Goal: Task Accomplishment & Management: Complete application form

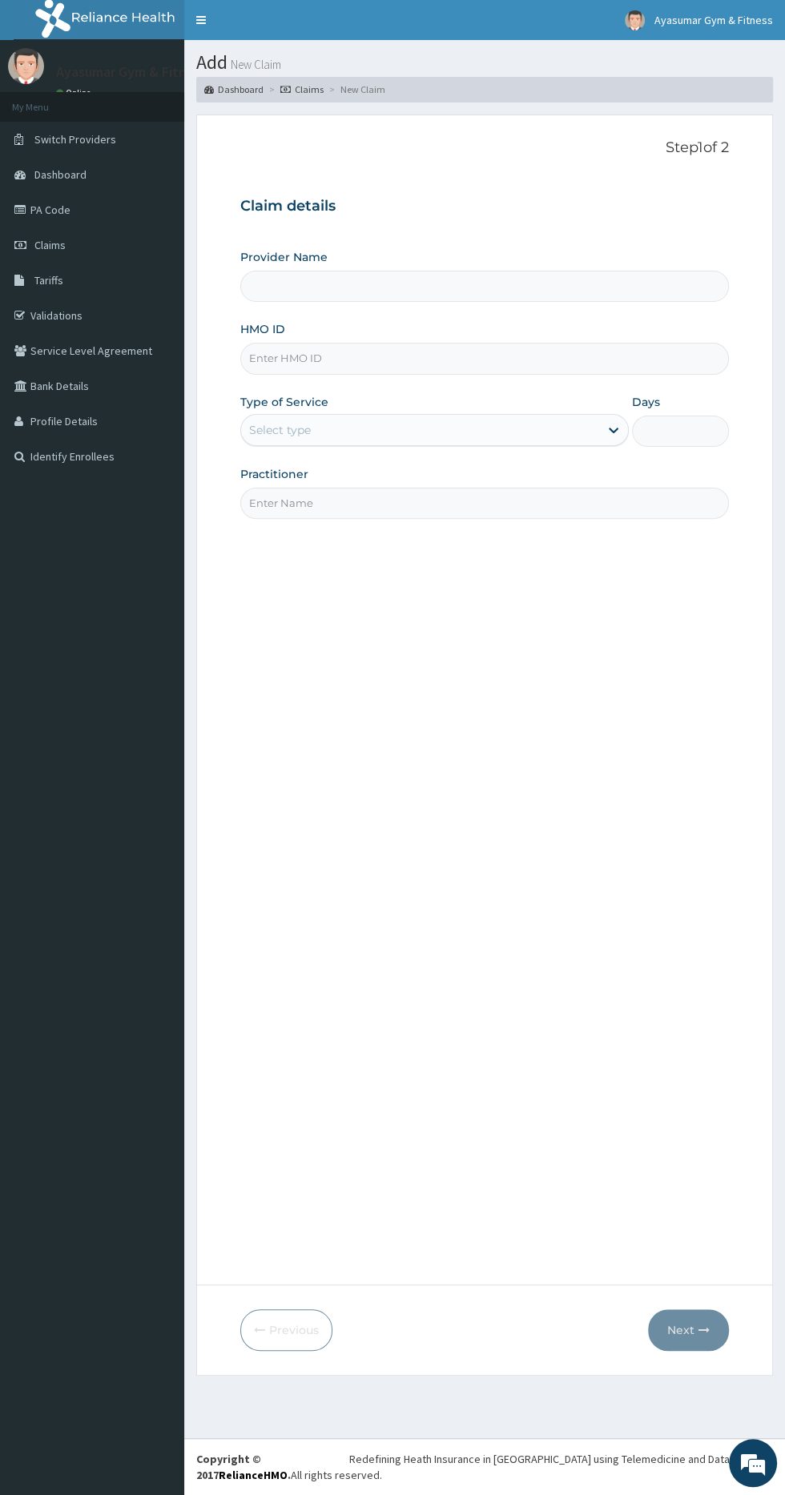
paste input "FIB/10091/A"
type input "FIB/10091/A"
type input "Ayasumar Gym & Fitness Center"
type input "1"
type input "FIB/10091/A"
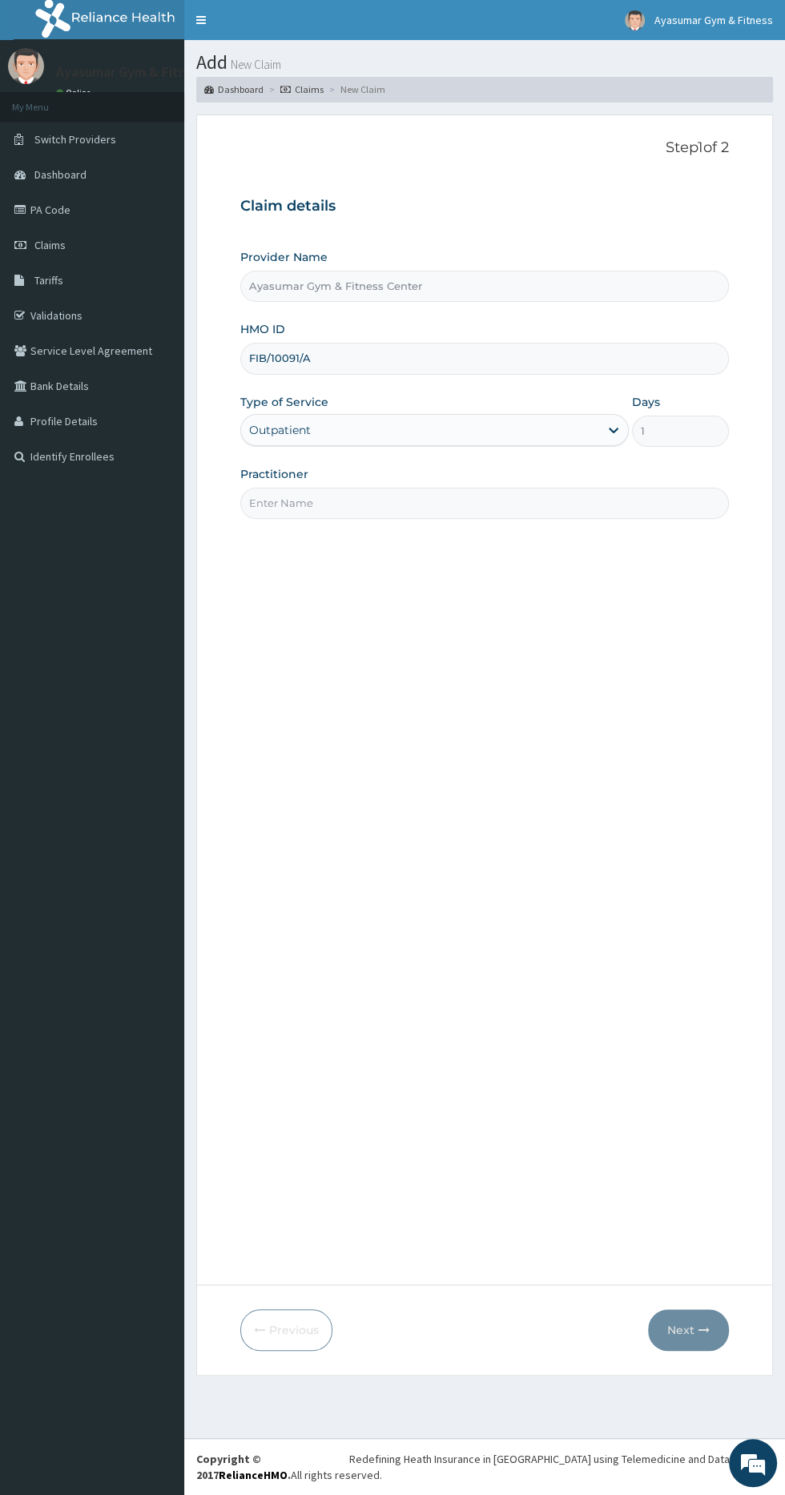
click at [396, 502] on input "Practitioner" at bounding box center [484, 503] width 488 height 31
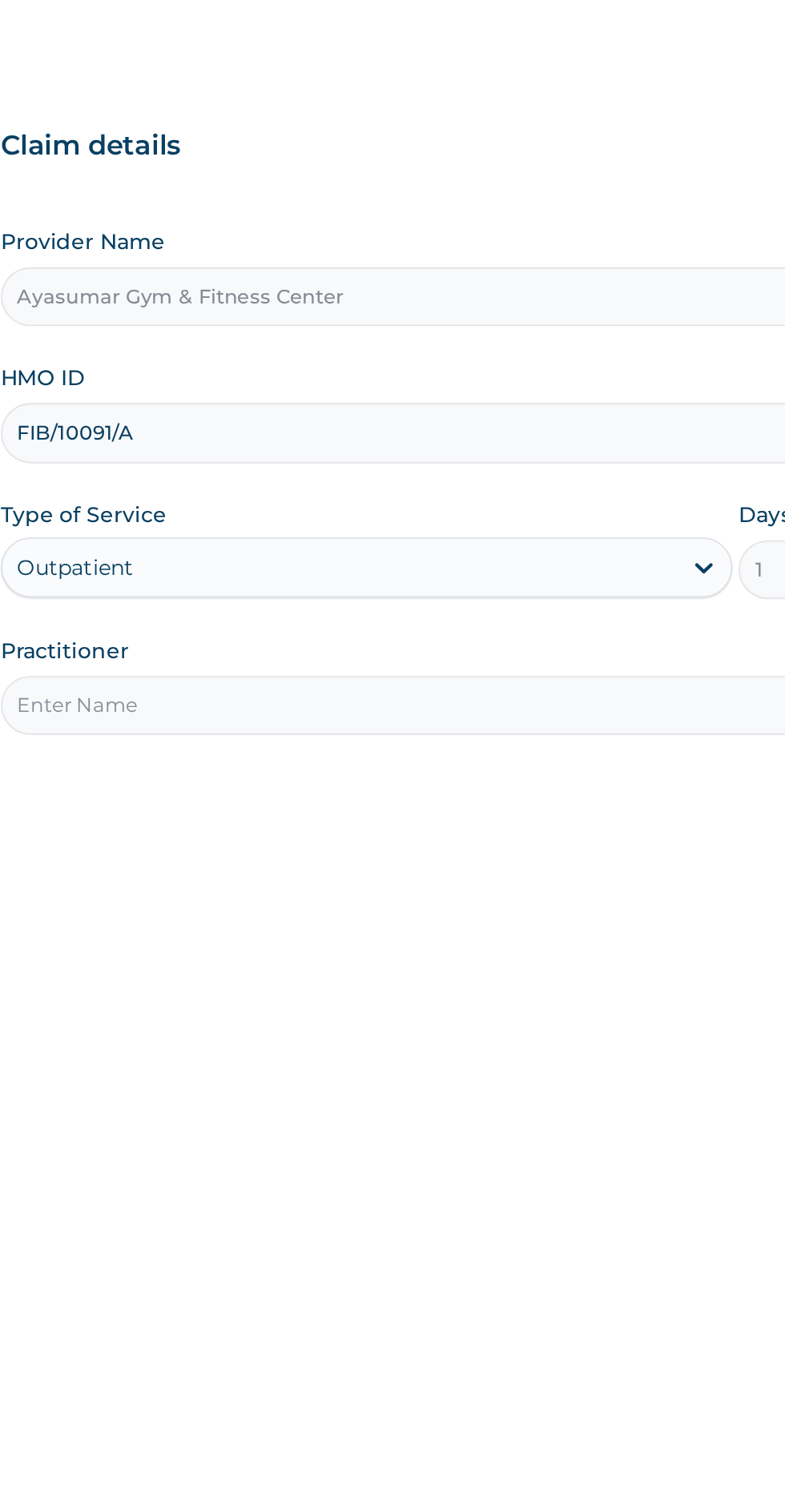
type input "COACH BEAM"
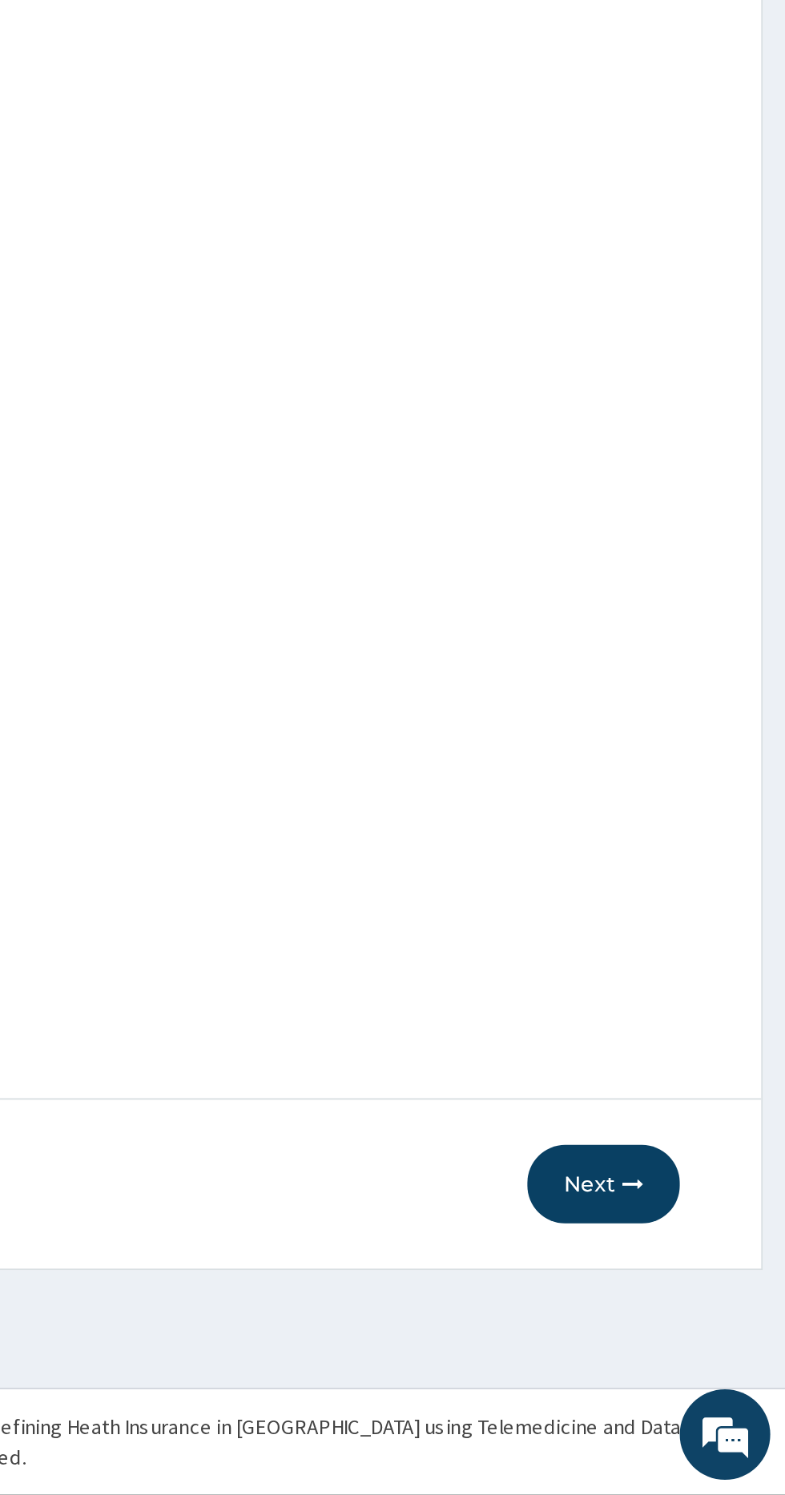
click at [689, 1320] on button "Next" at bounding box center [688, 1330] width 81 height 42
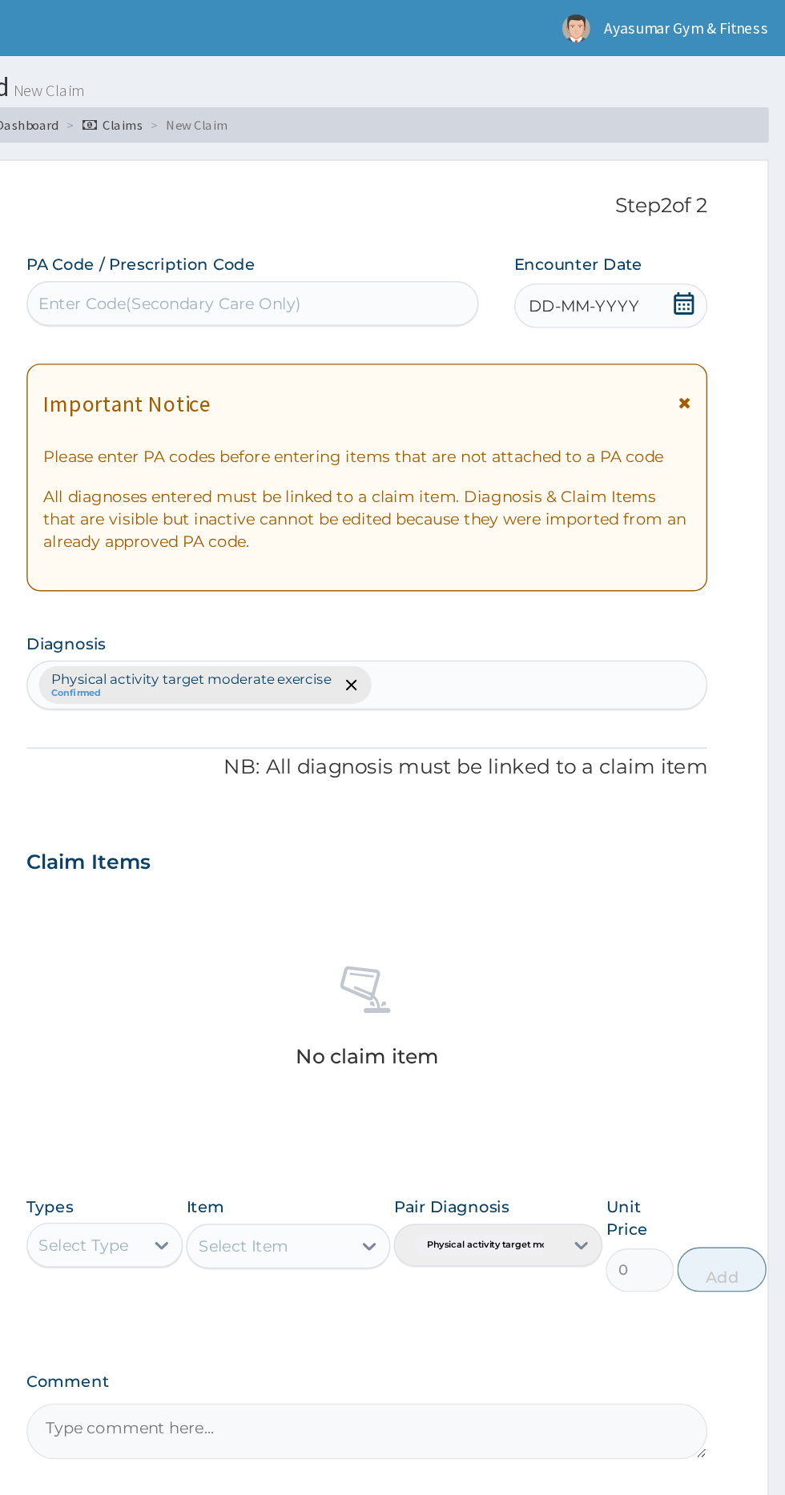
click at [712, 210] on icon at bounding box center [712, 218] width 16 height 16
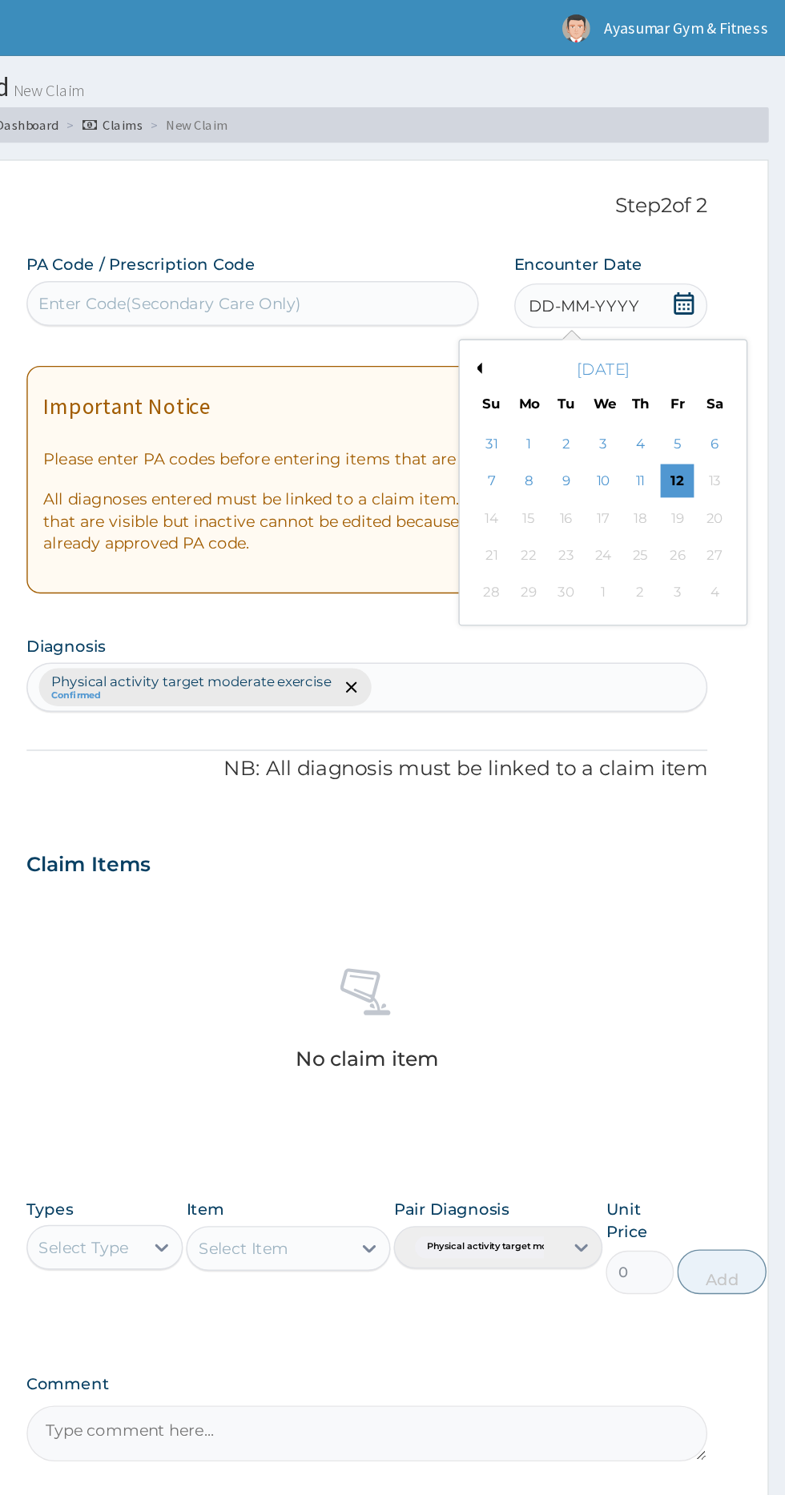
click at [706, 344] on div "12" at bounding box center [707, 346] width 24 height 24
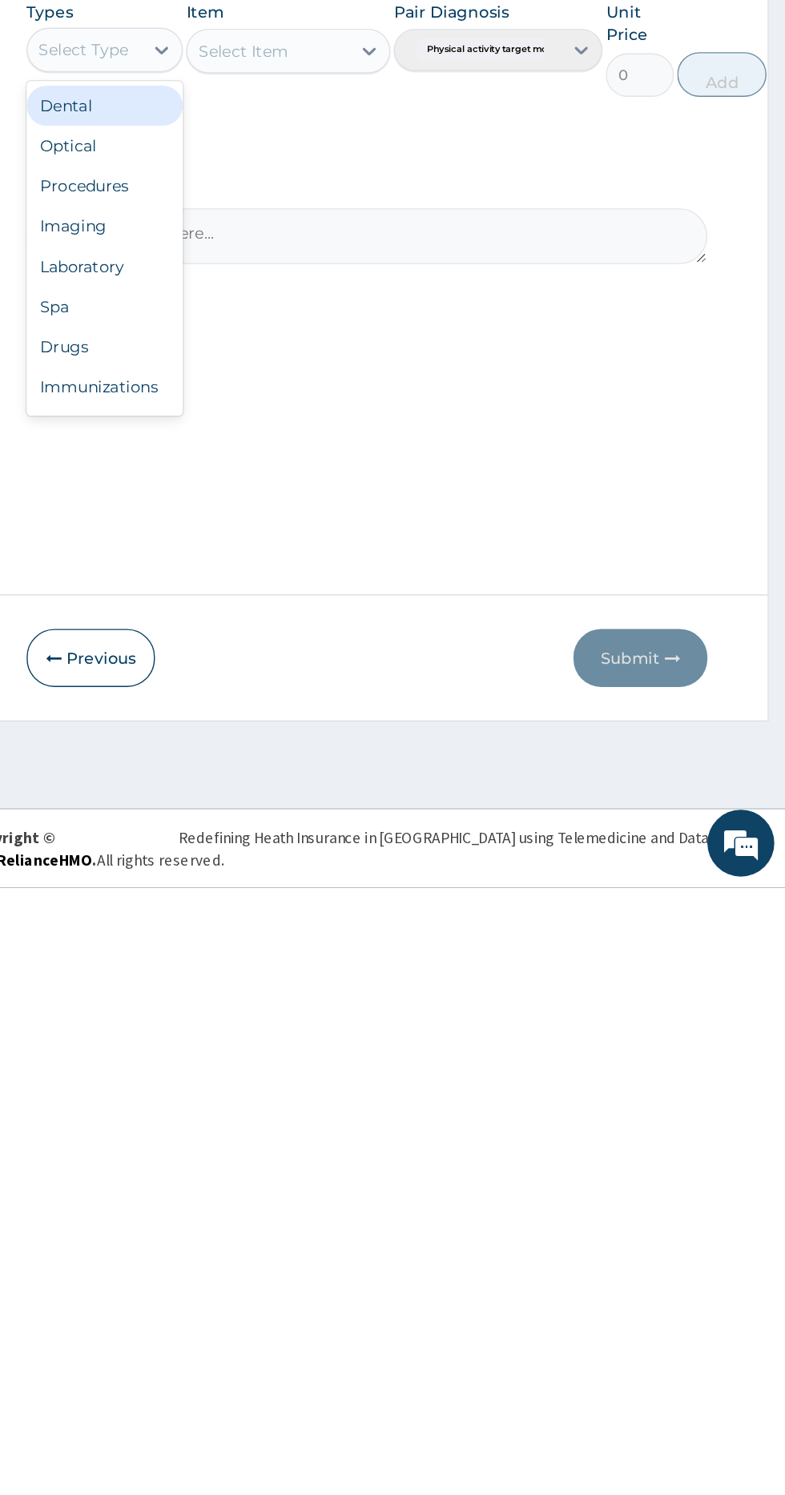
scroll to position [54, 0]
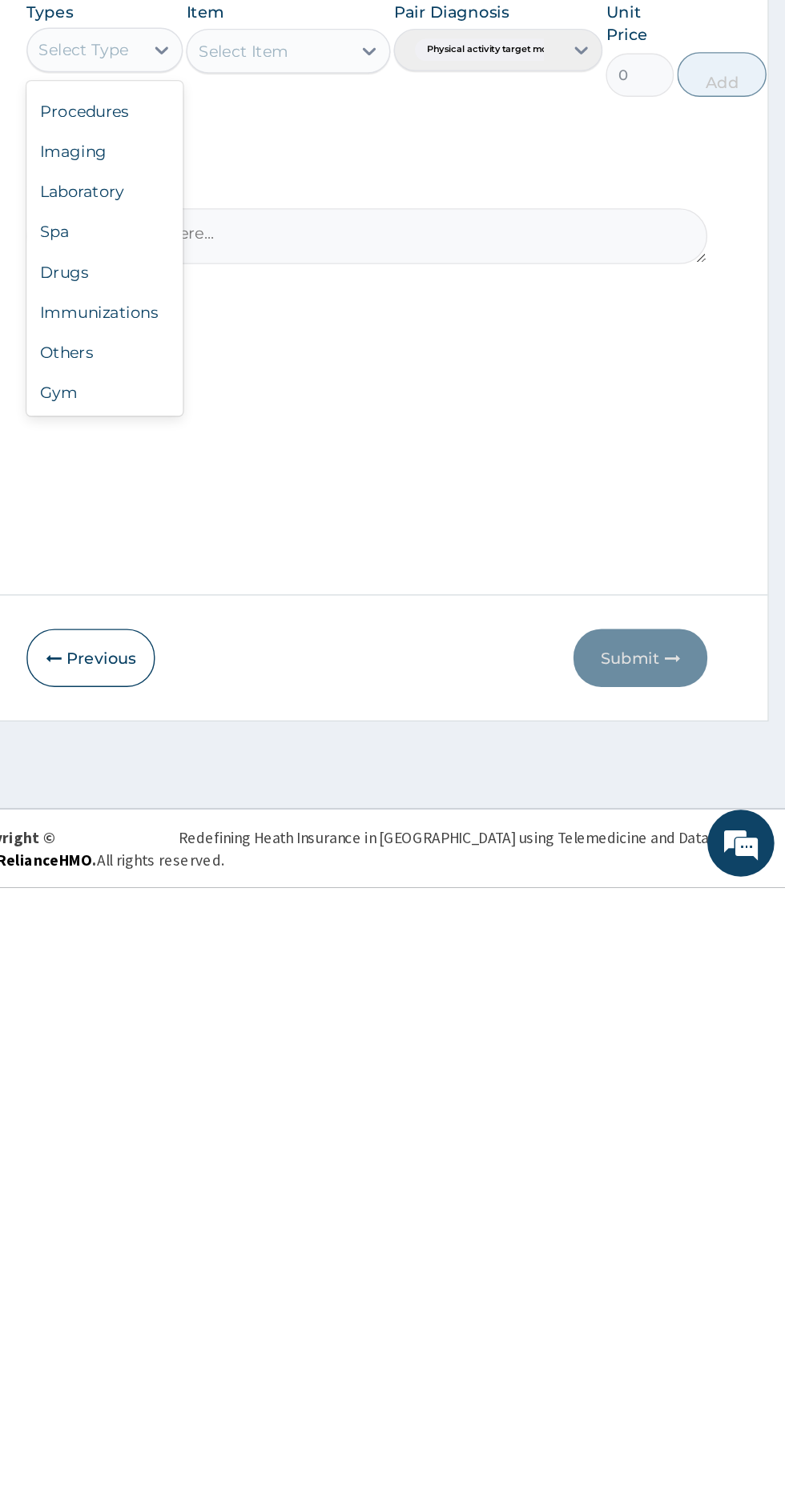
click at [320, 1135] on div "Gym" at bounding box center [296, 1139] width 112 height 29
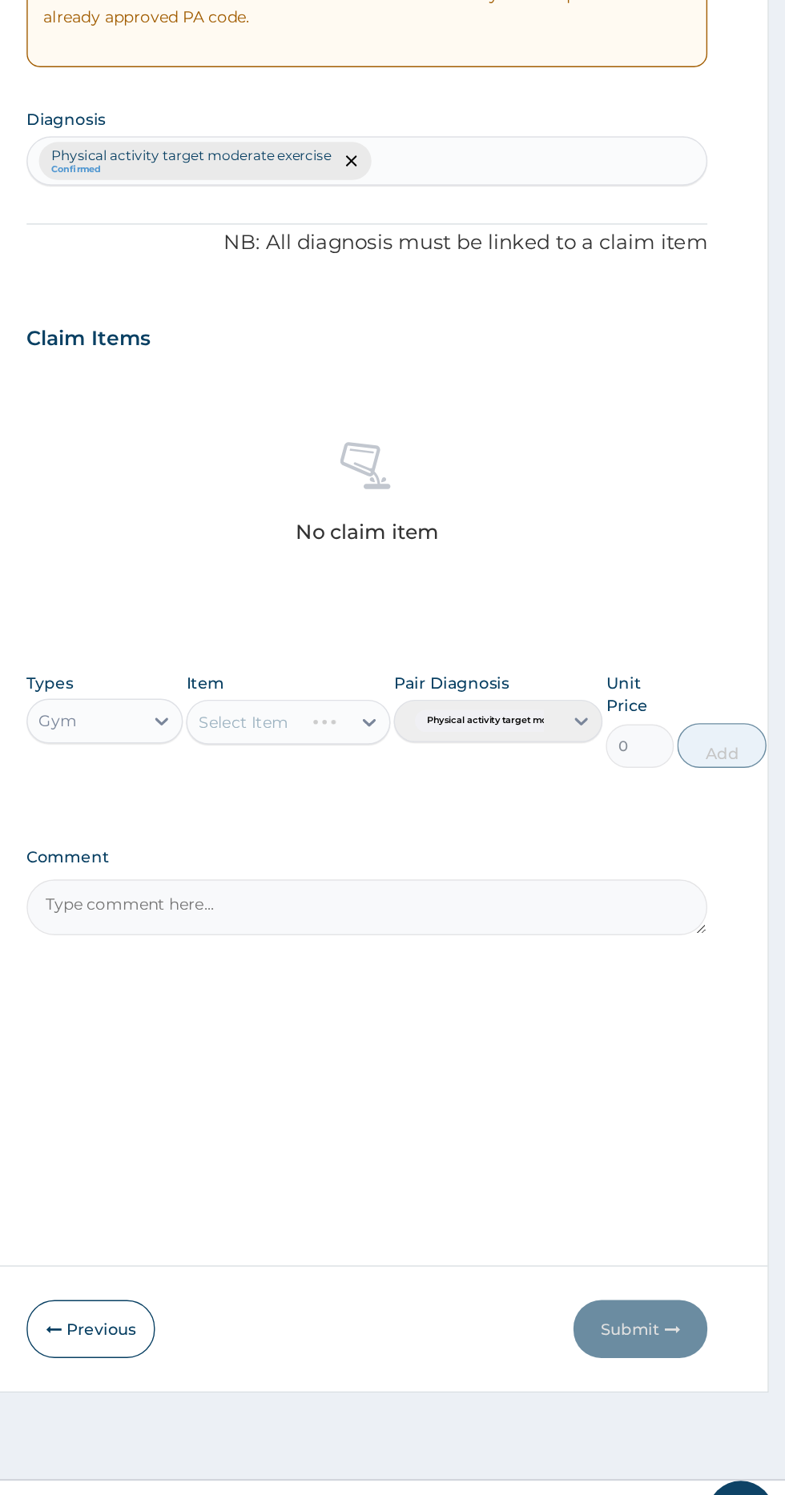
click at [482, 882] on div at bounding box center [486, 894] width 29 height 29
click at [460, 924] on div "GYM" at bounding box center [428, 934] width 147 height 29
click at [750, 909] on button "Add" at bounding box center [739, 911] width 64 height 32
type input "0"
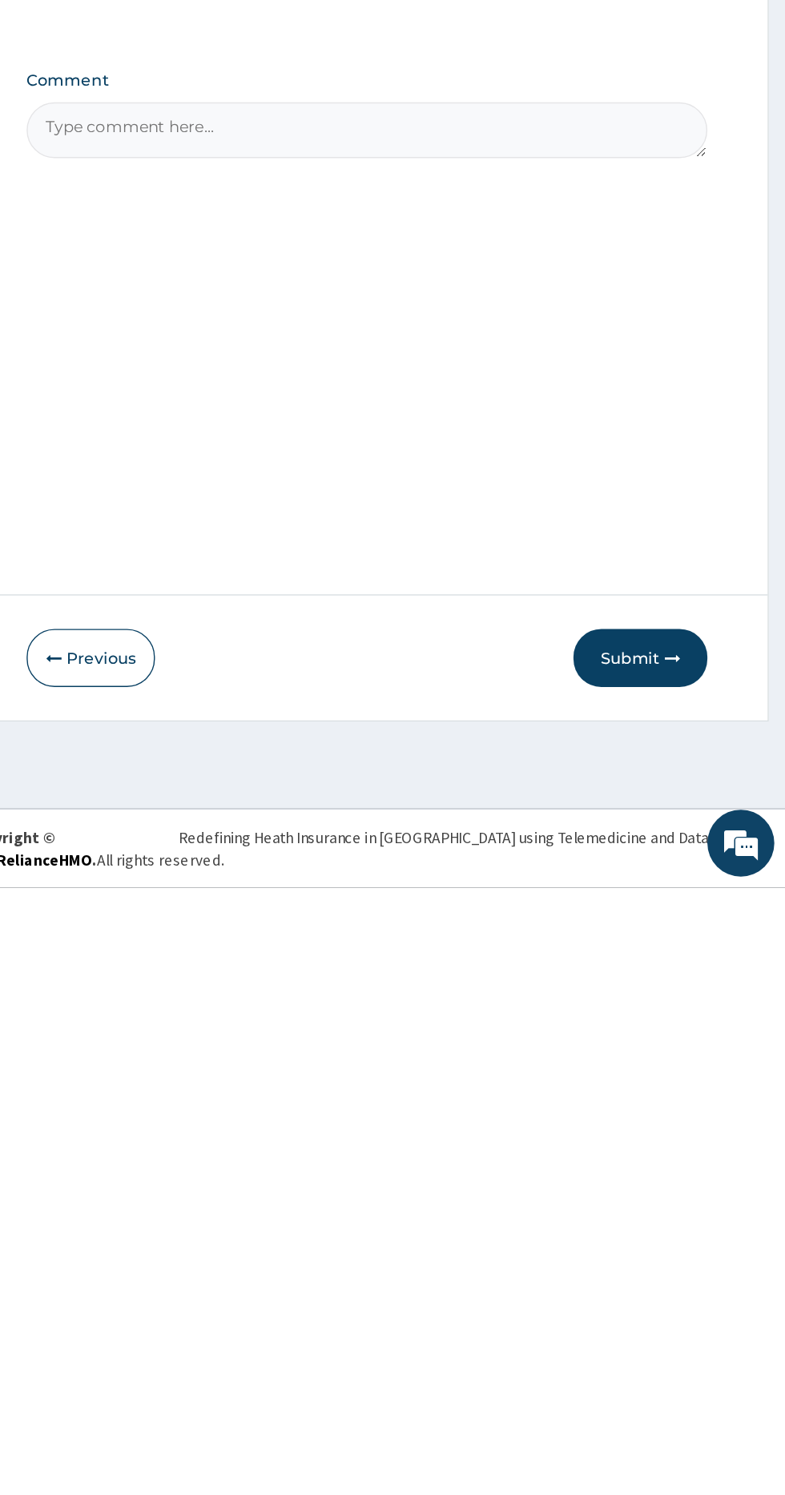
click at [704, 1329] on icon "button" at bounding box center [703, 1330] width 11 height 11
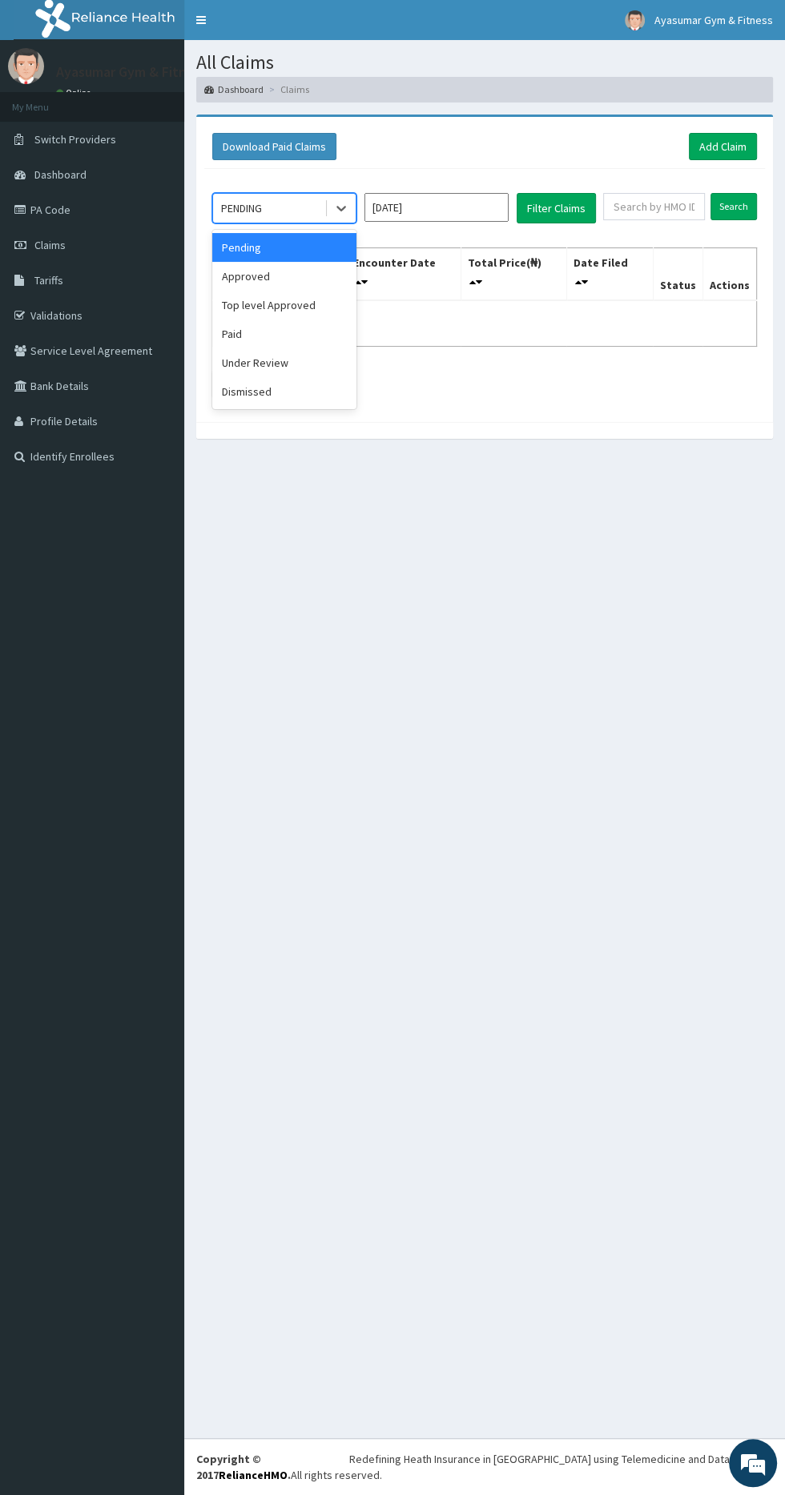
click at [304, 266] on div "Approved" at bounding box center [284, 276] width 144 height 29
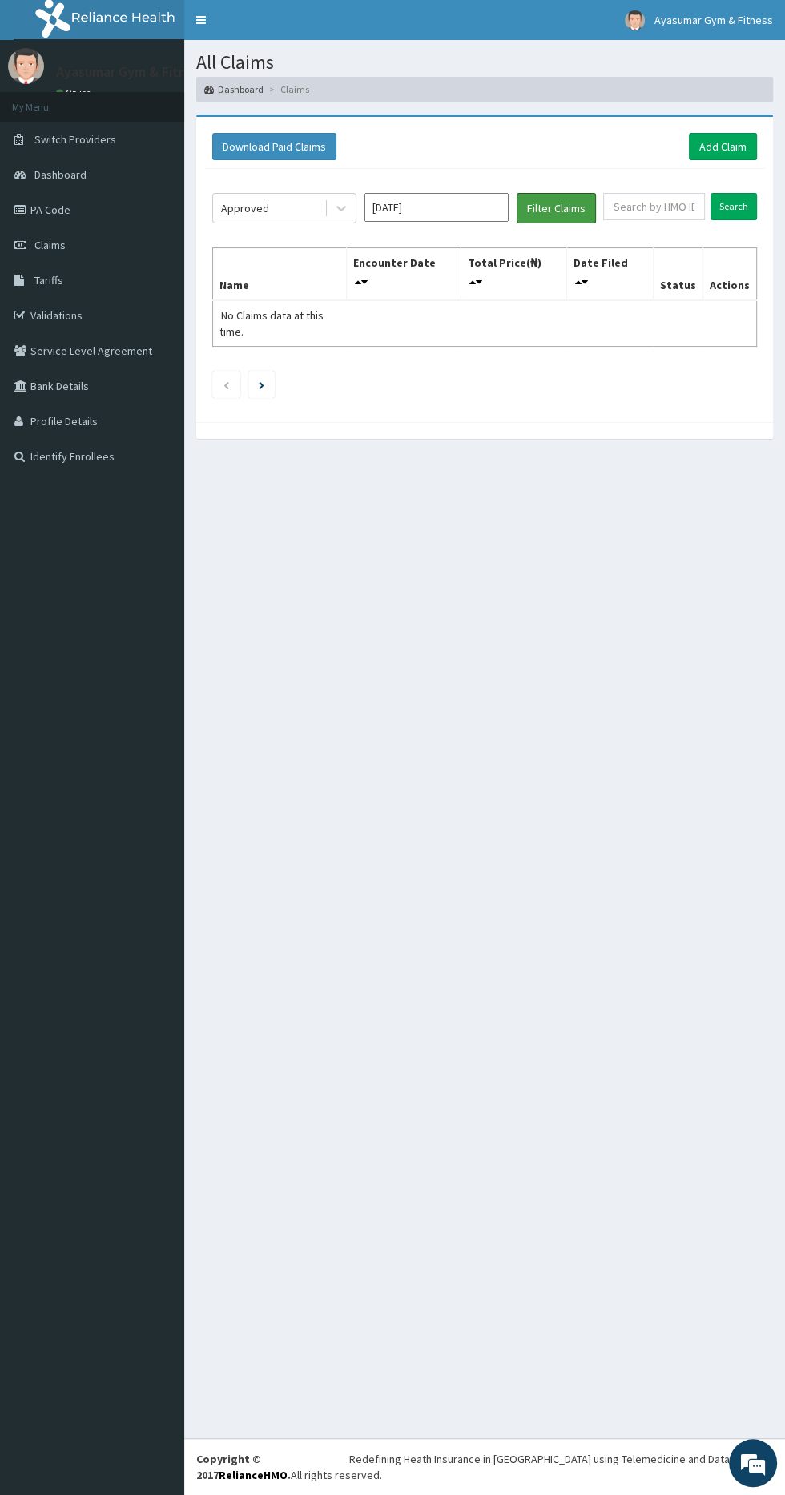
click at [573, 201] on button "Filter Claims" at bounding box center [556, 208] width 79 height 30
